Goal: Task Accomplishment & Management: Manage account settings

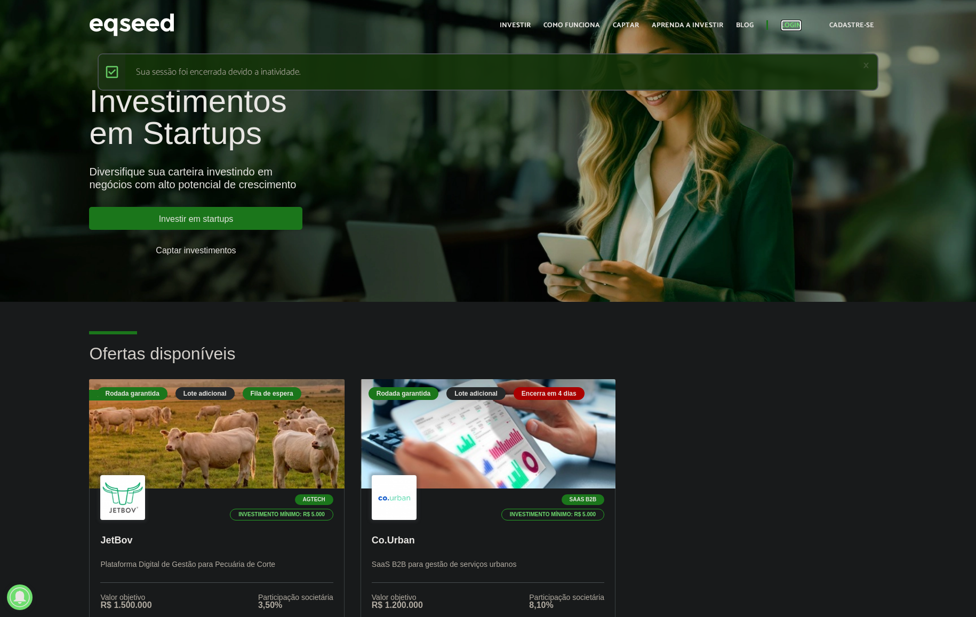
click at [795, 23] on link "Login" at bounding box center [790, 25] width 21 height 7
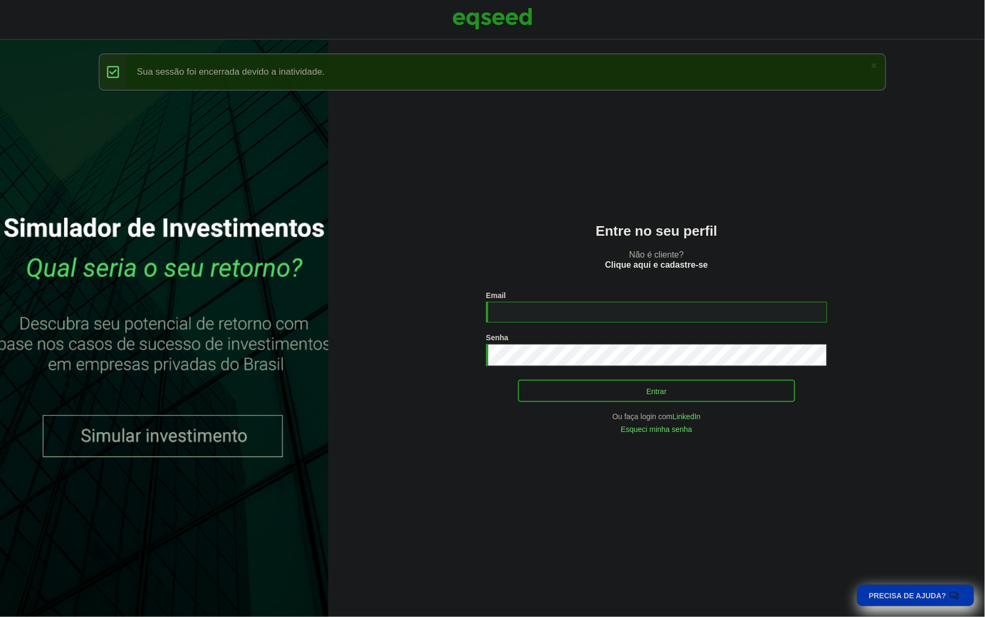
type input "**********"
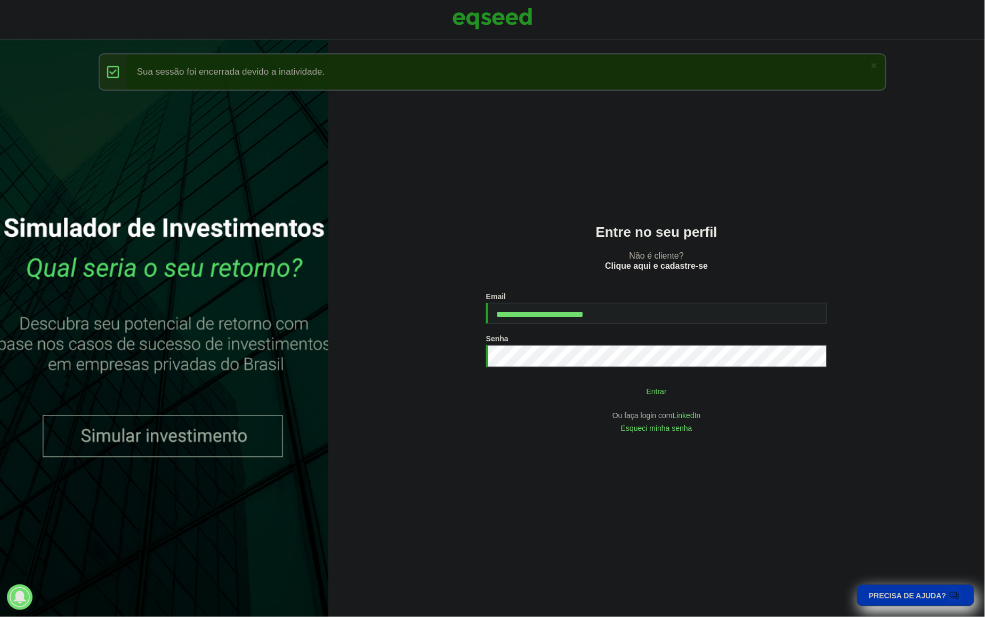
click at [698, 384] on button "Entrar" at bounding box center [656, 391] width 277 height 20
